Goal: Ask a question

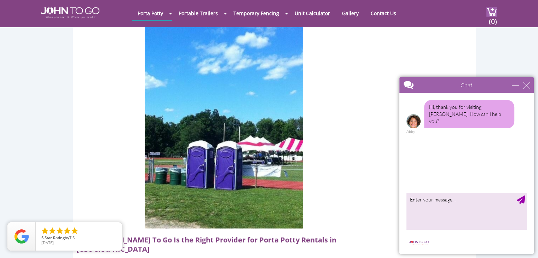
scroll to position [1061, 0]
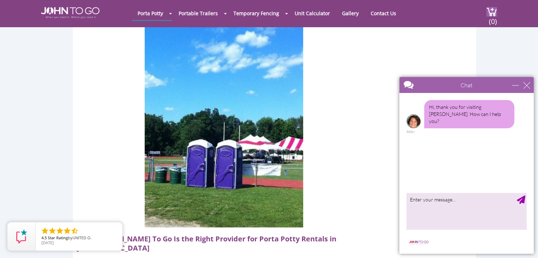
click at [528, 81] on div "Chat" at bounding box center [466, 85] width 134 height 16
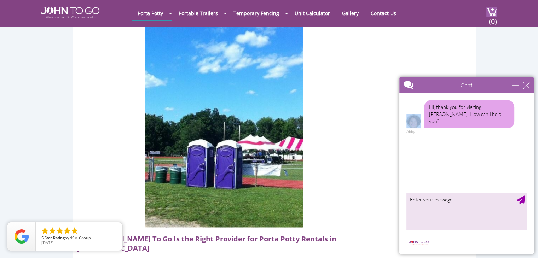
drag, startPoint x: 528, startPoint y: 81, endPoint x: 527, endPoint y: 85, distance: 4.3
click at [527, 85] on div "Chat" at bounding box center [466, 85] width 134 height 16
click at [527, 85] on div "close" at bounding box center [526, 85] width 7 height 7
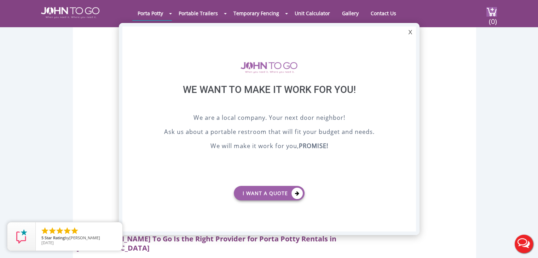
scroll to position [0, 0]
